Goal: Task Accomplishment & Management: Manage account settings

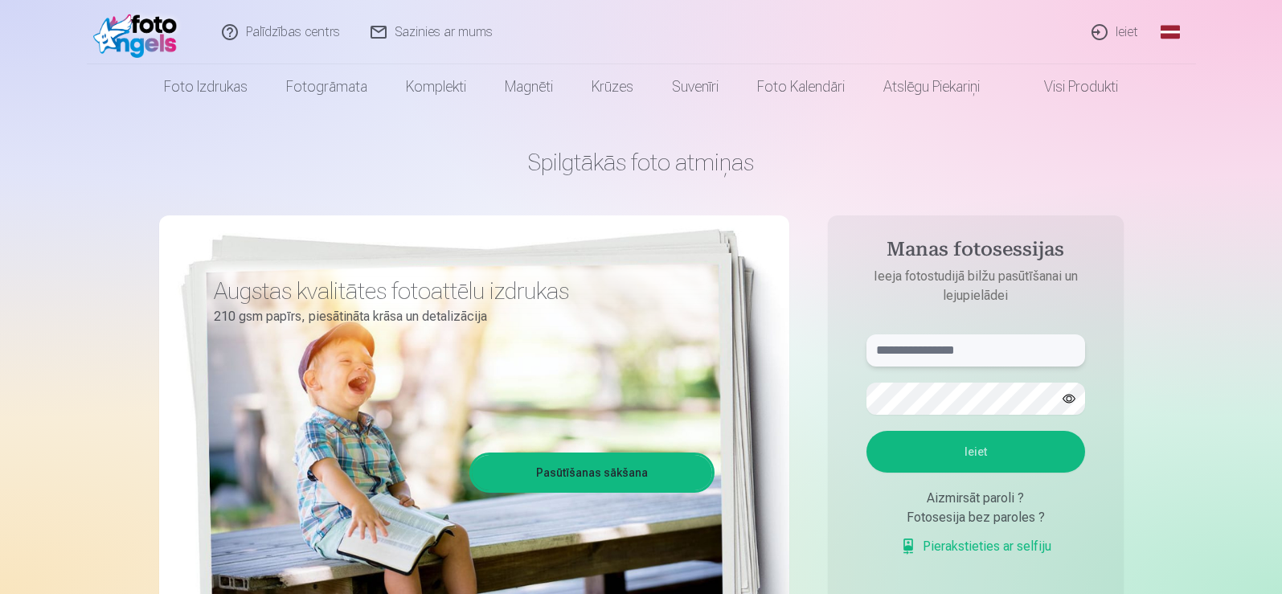
click at [908, 352] on input "text" at bounding box center [976, 350] width 219 height 32
type input "**********"
click at [909, 449] on button "Ieiet" at bounding box center [976, 452] width 219 height 42
click at [1069, 398] on button "button" at bounding box center [1069, 399] width 31 height 31
click at [958, 461] on button "Ieiet" at bounding box center [976, 452] width 219 height 42
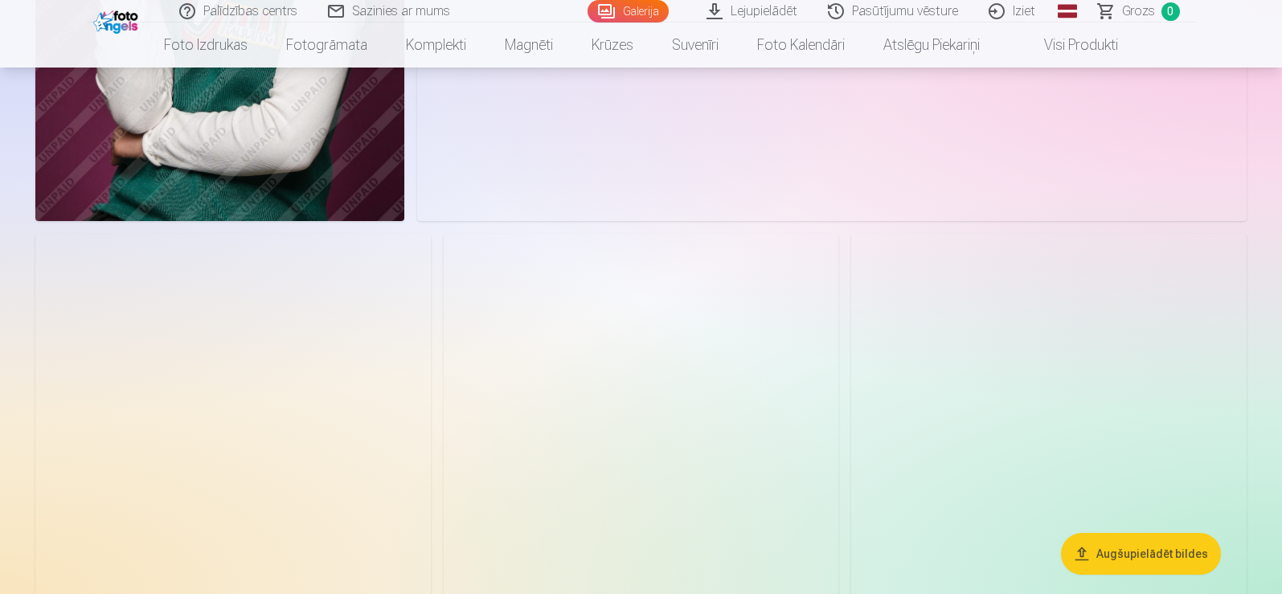
scroll to position [3940, 0]
